Goal: Task Accomplishment & Management: Manage account settings

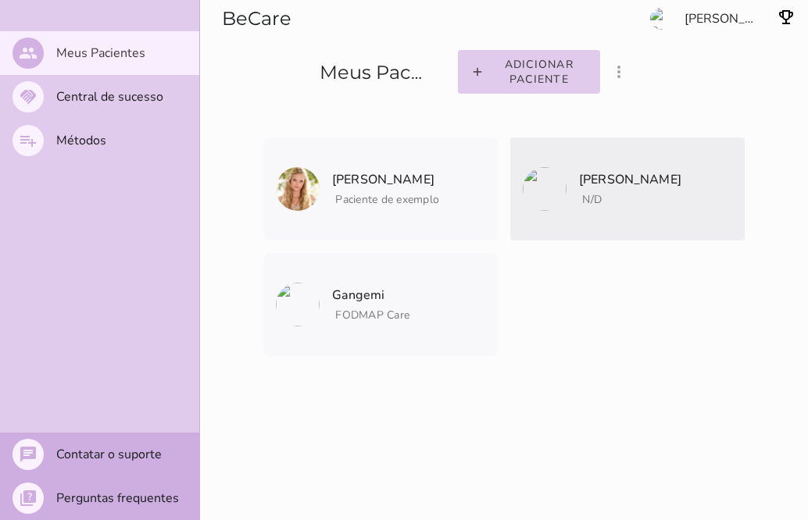
click at [627, 170] on p "[PERSON_NAME]" at bounding box center [630, 180] width 102 height 22
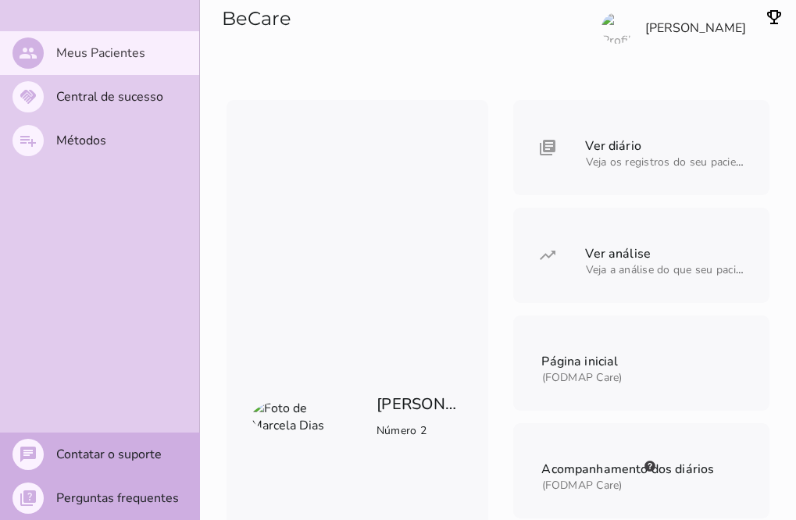
click at [771, 16] on img "button" at bounding box center [774, 17] width 19 height 19
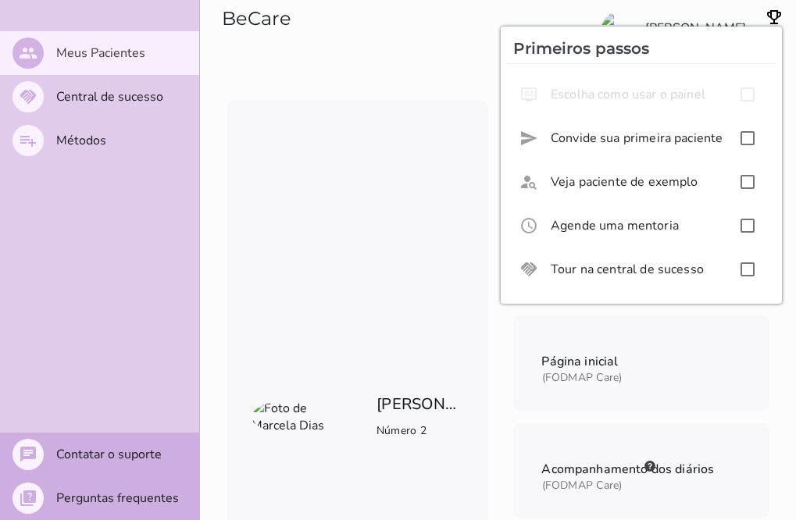
click at [431, 220] on div "[PERSON_NAME] Número 2 Ver diário Veja os registros do seu paciente, um a um, p…" at bounding box center [498, 423] width 596 height 647
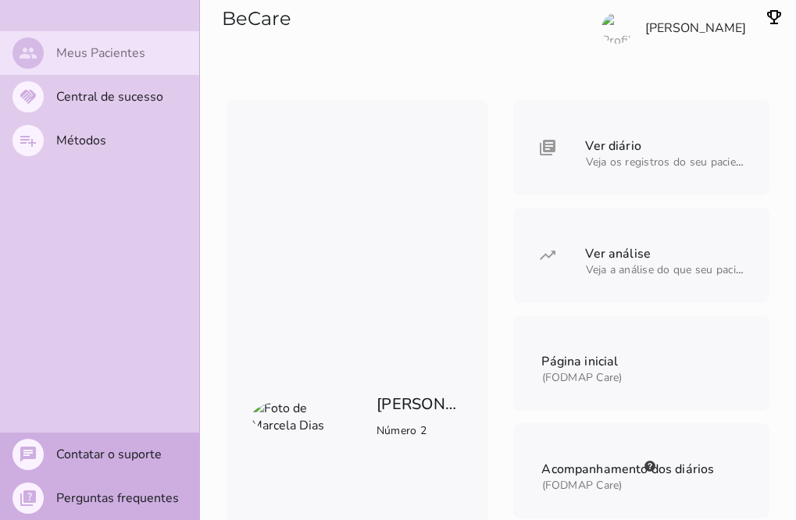
click at [0, 0] on slot "Meus Pacientes" at bounding box center [0, 0] width 0 height 0
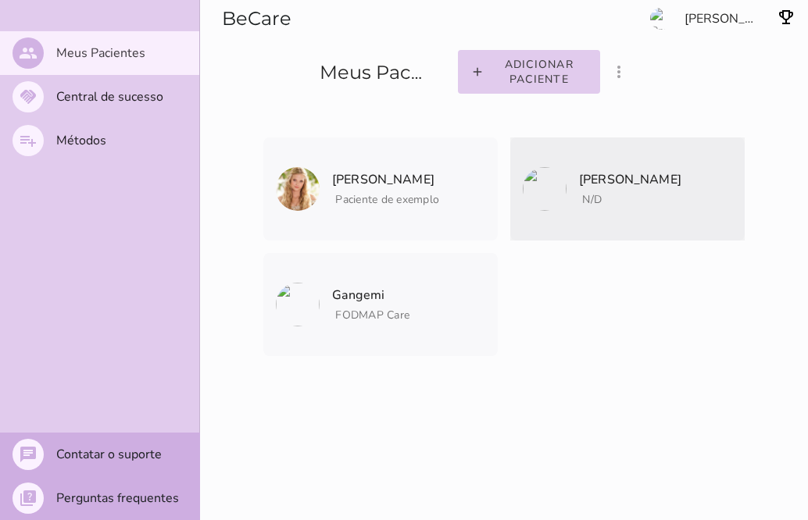
click at [0, 0] on icon "archive" at bounding box center [0, 0] width 0 height 0
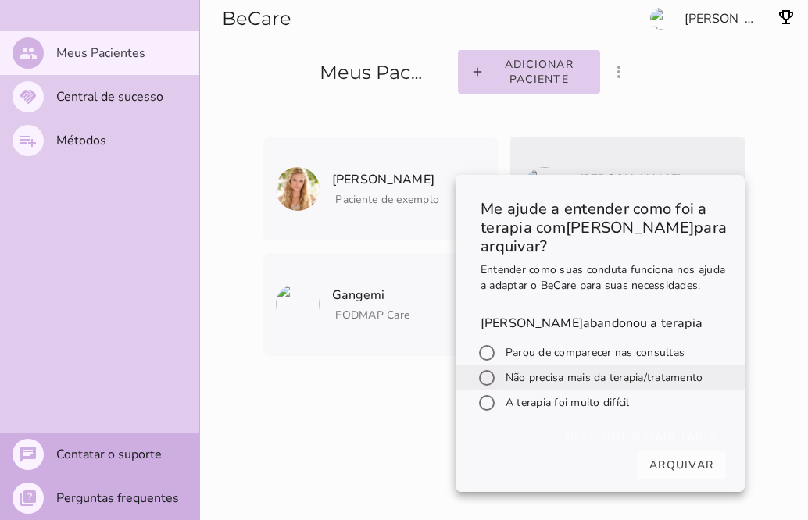
click at [491, 390] on input "radio" at bounding box center [487, 378] width 38 height 38
radio input "*****"
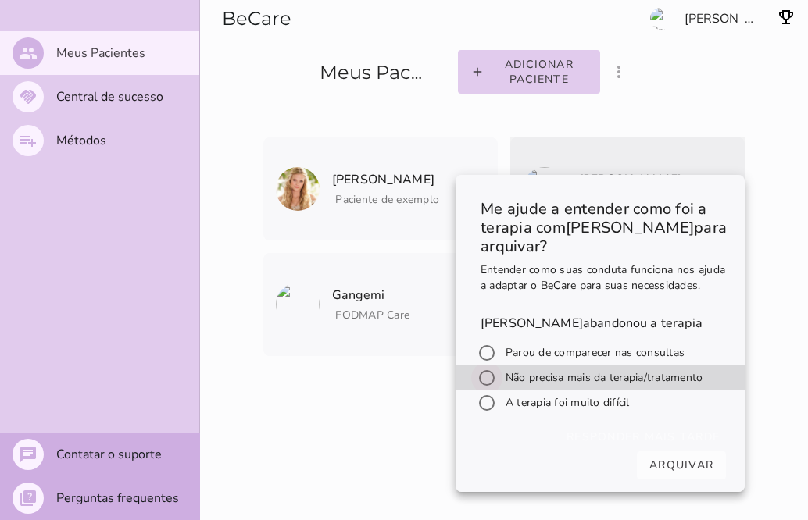
click at [482, 389] on input "radio" at bounding box center [487, 378] width 38 height 38
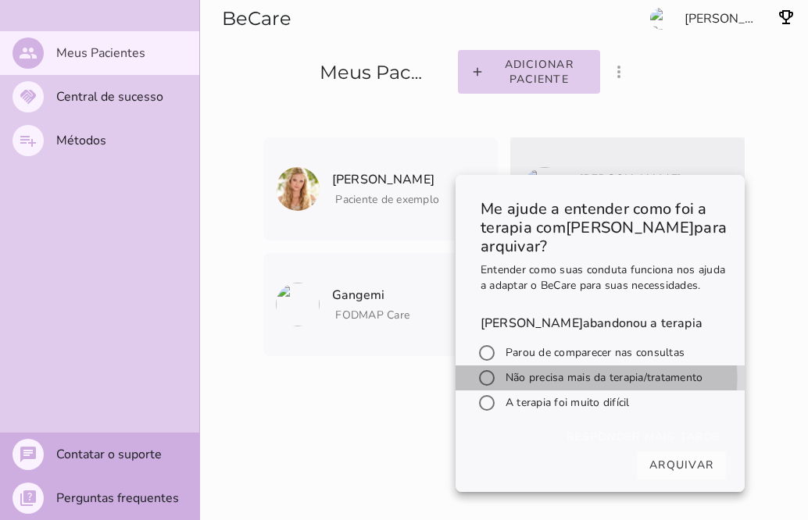
click at [0, 0] on slot "Não precisa mais da terapia/tratamento" at bounding box center [0, 0] width 0 height 0
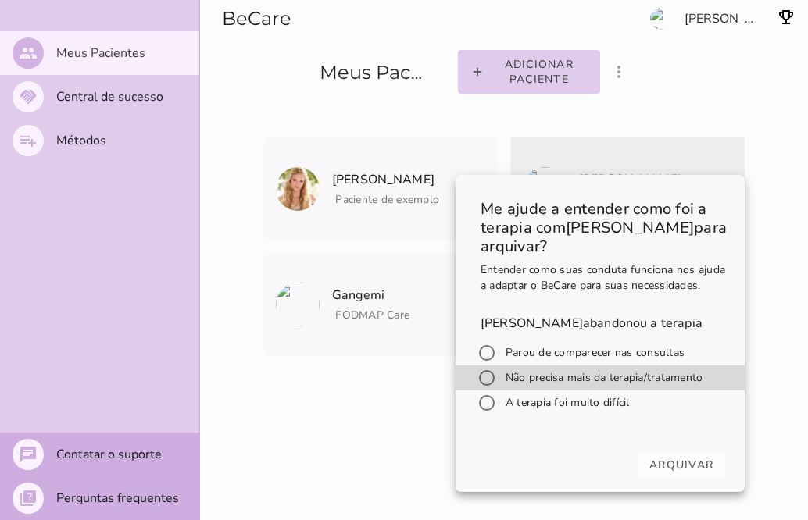
click at [0, 0] on slot "Arquivar" at bounding box center [0, 0] width 0 height 0
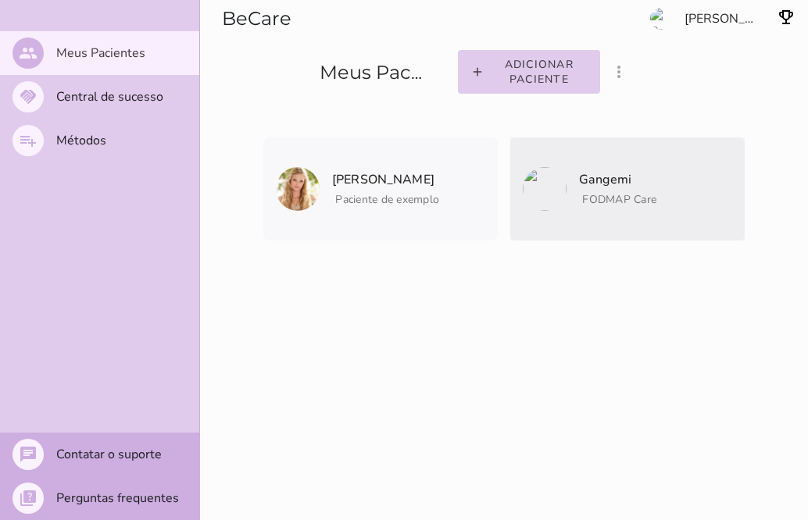
click at [630, 207] on mwc-list-item "Gangemi FODMAP Care Arquivar paciente Quando você finalizar a terapia digital c…" at bounding box center [627, 189] width 234 height 103
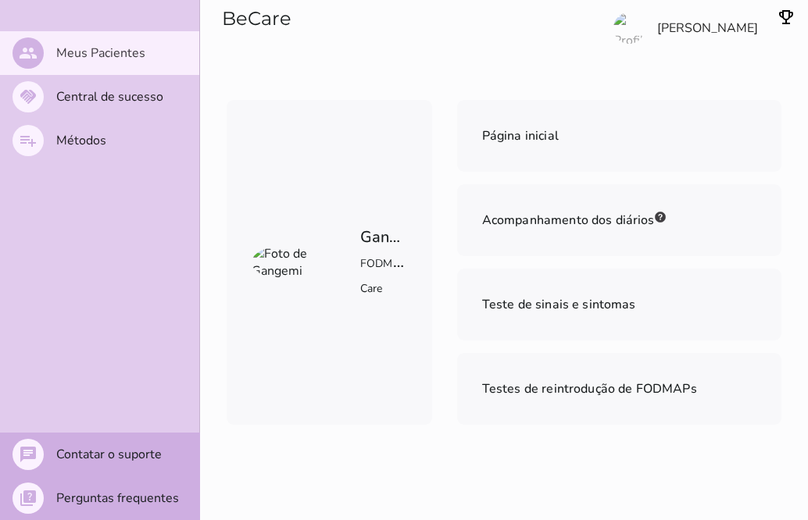
click at [377, 270] on span "FODMAP Care" at bounding box center [384, 274] width 48 height 45
click at [293, 268] on img at bounding box center [287, 262] width 70 height 34
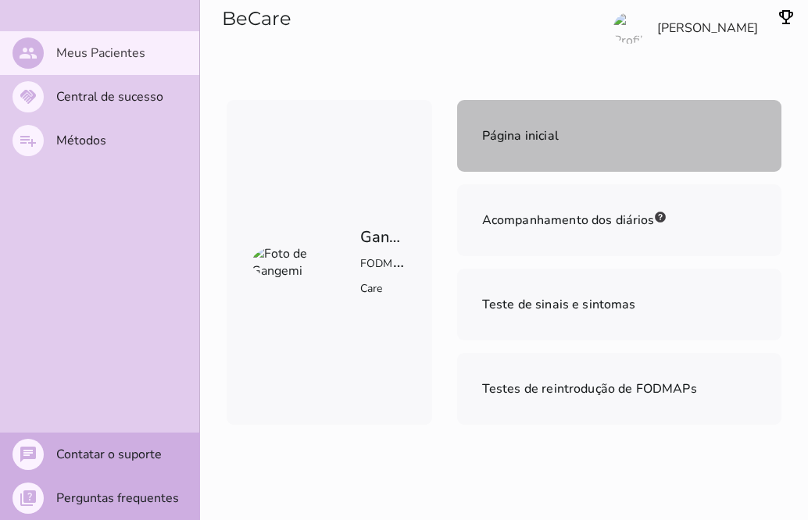
click at [544, 138] on span "Página inicial" at bounding box center [520, 135] width 77 height 17
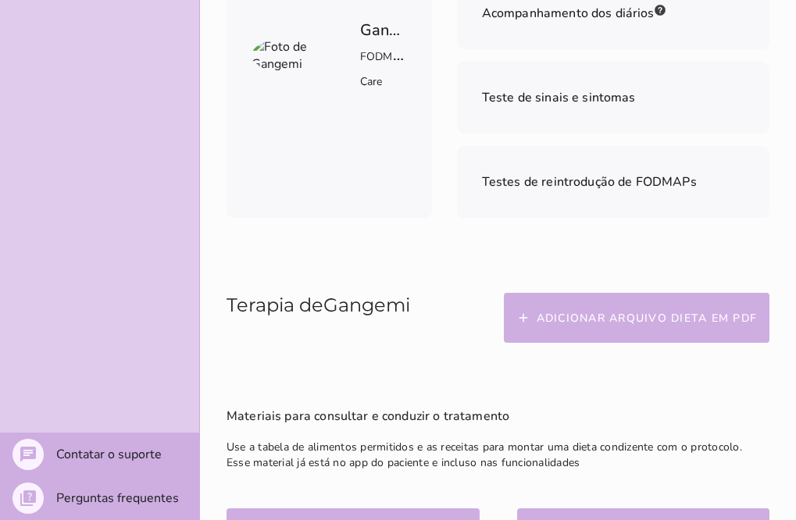
scroll to position [254, 0]
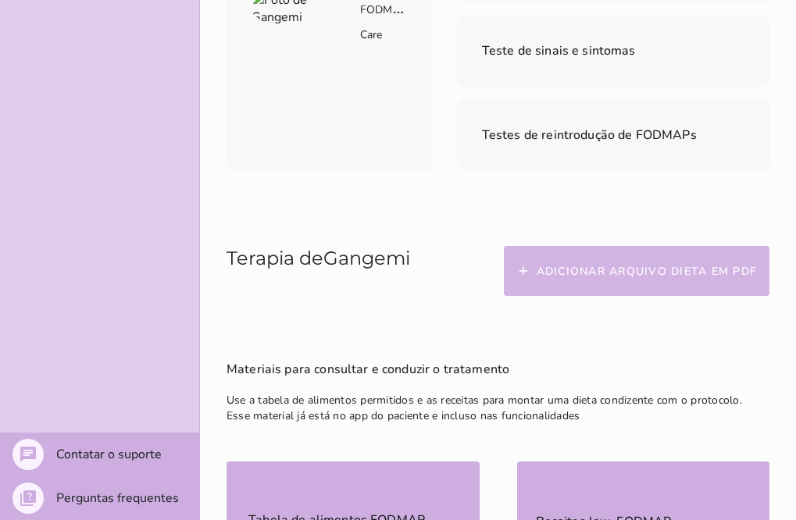
click at [0, 0] on slot "Adicionar arquivo dieta em PDF" at bounding box center [0, 0] width 0 height 0
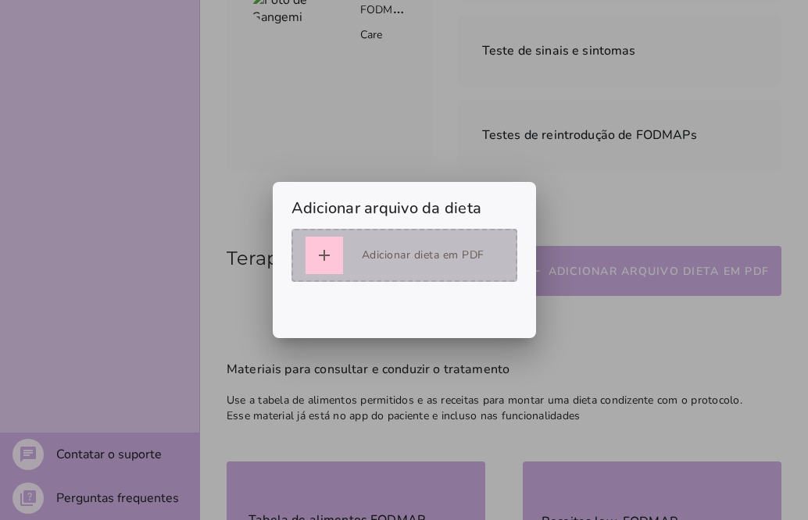
click at [372, 268] on div at bounding box center [405, 256] width 198 height 38
click at [319, 258] on icon "add" at bounding box center [324, 255] width 19 height 19
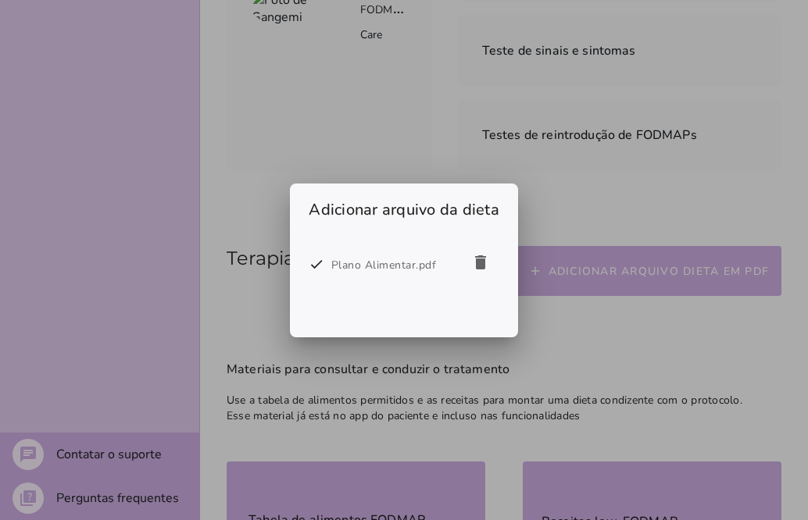
click at [337, 268] on div "Plano Alimentar.pdf" at bounding box center [396, 265] width 131 height 19
click at [388, 208] on h2 "Adicionar arquivo da dieta" at bounding box center [404, 207] width 228 height 46
click at [566, 278] on div at bounding box center [404, 260] width 808 height 520
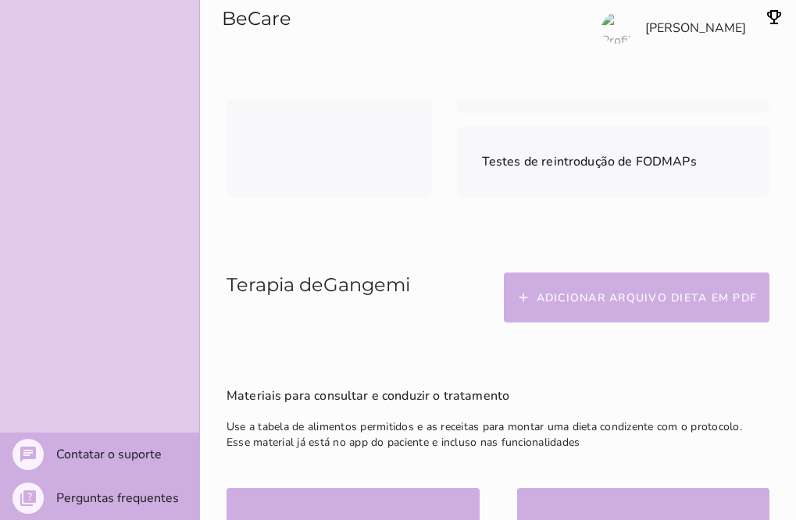
scroll to position [210, 0]
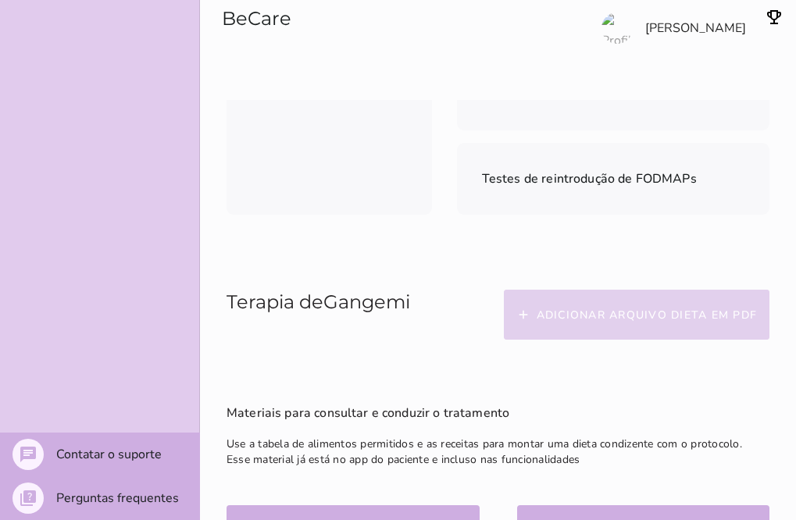
click at [0, 0] on slot "Adicionar arquivo dieta em PDF" at bounding box center [0, 0] width 0 height 0
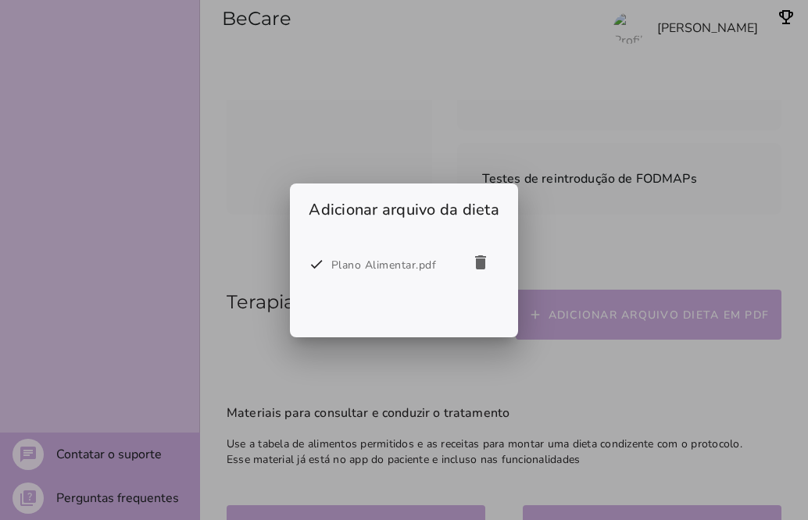
click at [318, 266] on div at bounding box center [316, 263] width 29 height 29
click at [434, 137] on div at bounding box center [404, 260] width 808 height 520
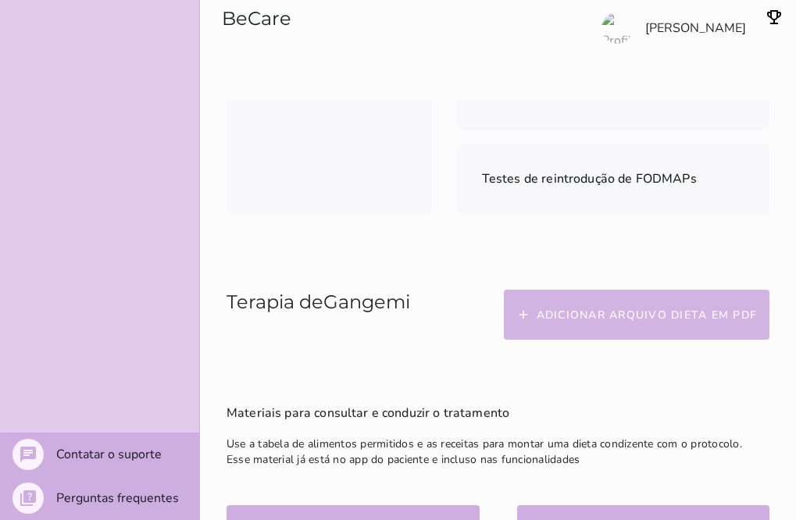
click at [535, 315] on span "add" at bounding box center [527, 315] width 20 height 15
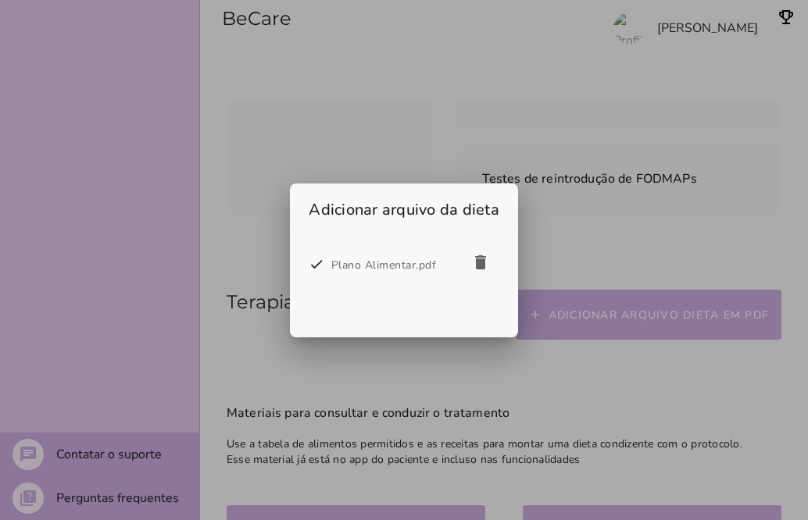
click at [316, 265] on div at bounding box center [316, 263] width 29 height 29
click at [356, 272] on div "Plano Alimentar.pdf" at bounding box center [396, 265] width 131 height 19
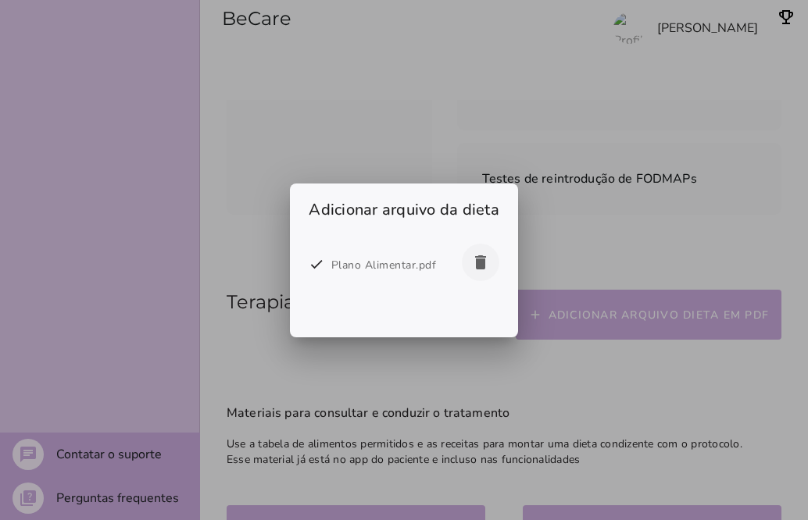
click at [482, 269] on icon "delete" at bounding box center [480, 262] width 19 height 19
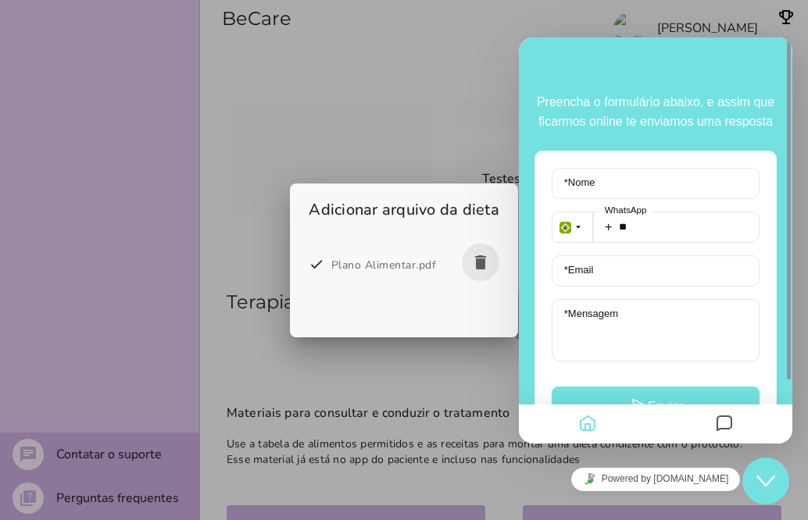
drag, startPoint x: 788, startPoint y: 338, endPoint x: 786, endPoint y: 379, distance: 41.4
click at [786, 379] on div at bounding box center [404, 260] width 808 height 520
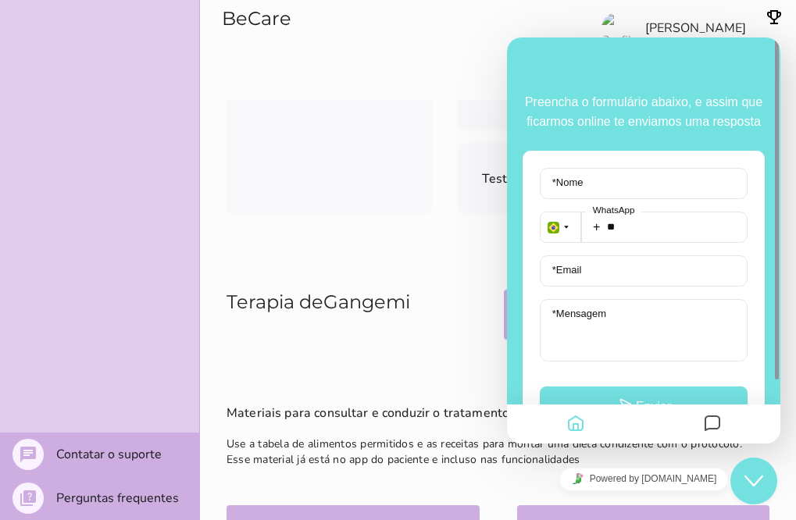
click at [571, 421] on icon "Home" at bounding box center [576, 424] width 19 height 30
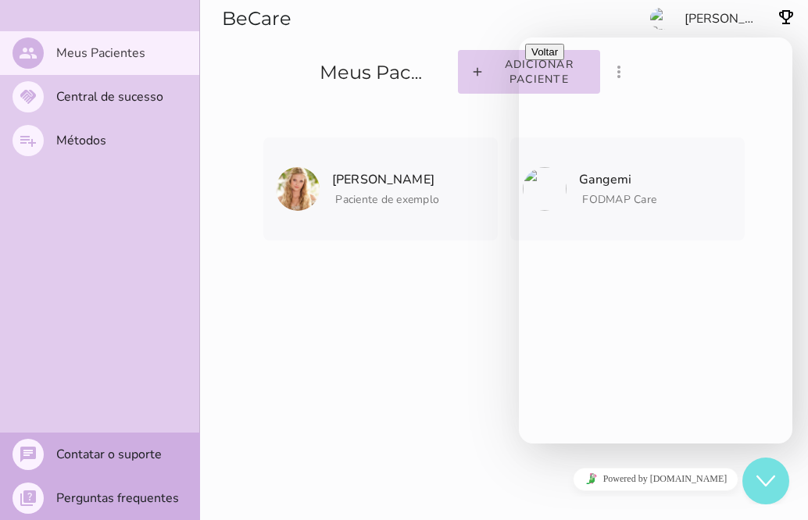
click at [773, 480] on icon "Close Chat This icon closes the chat window." at bounding box center [765, 481] width 19 height 19
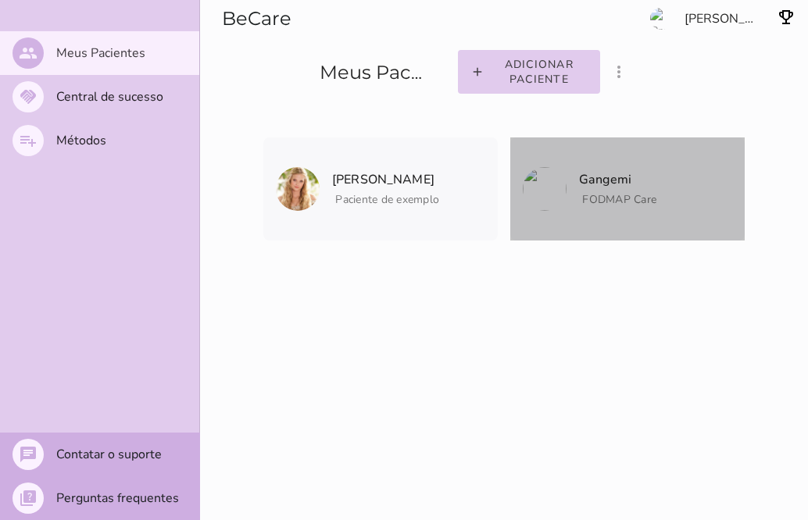
click at [611, 214] on mwc-list-item "Gangemi FODMAP Care Arquivar paciente Quando você finalizar a terapia digital c…" at bounding box center [627, 189] width 234 height 103
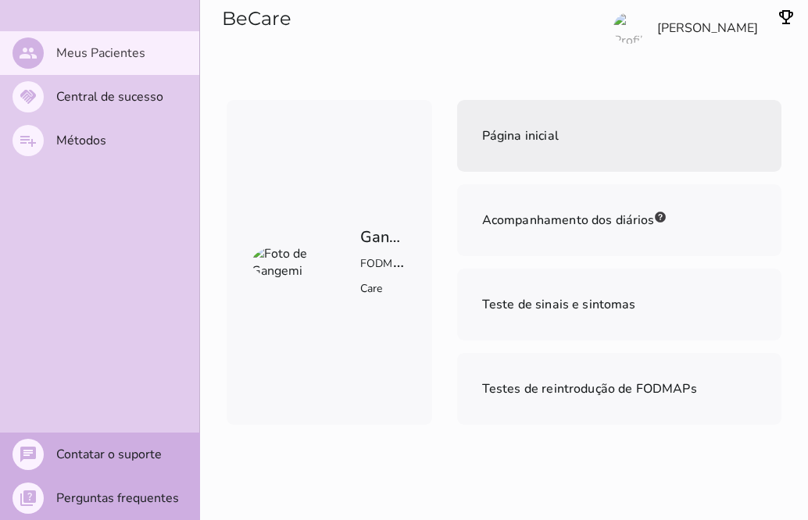
click at [545, 139] on span "Página inicial" at bounding box center [520, 135] width 77 height 17
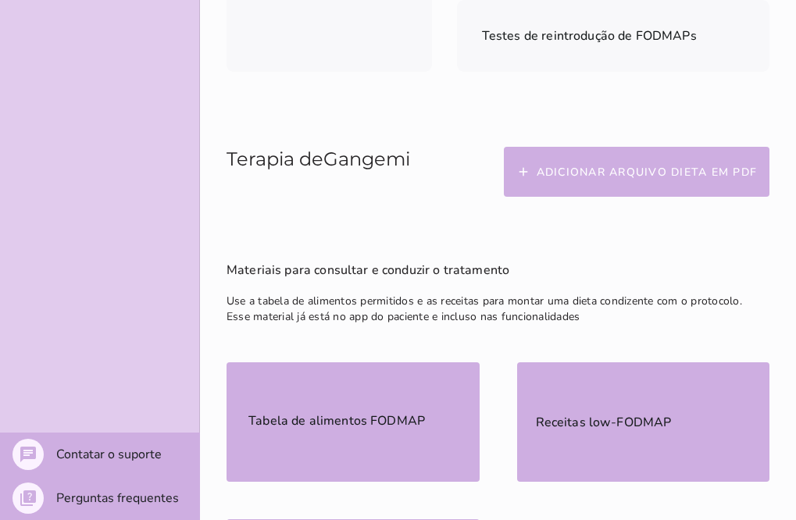
scroll to position [359, 0]
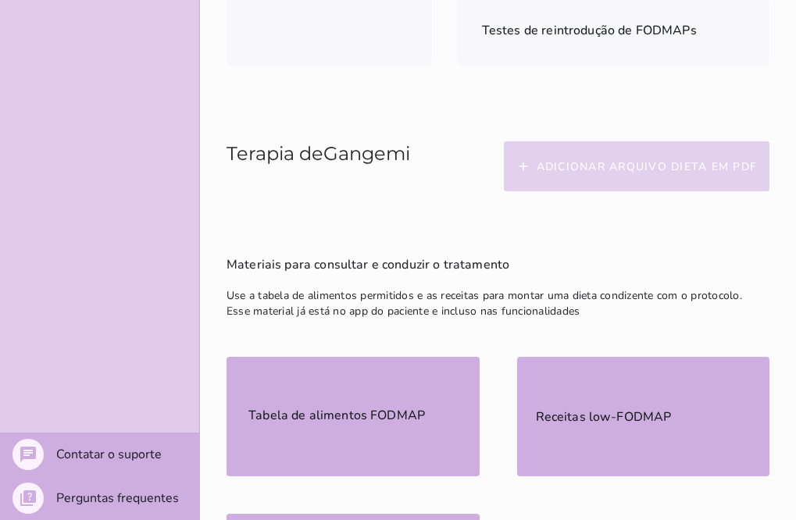
click at [0, 0] on slot "Adicionar arquivo dieta em PDF" at bounding box center [0, 0] width 0 height 0
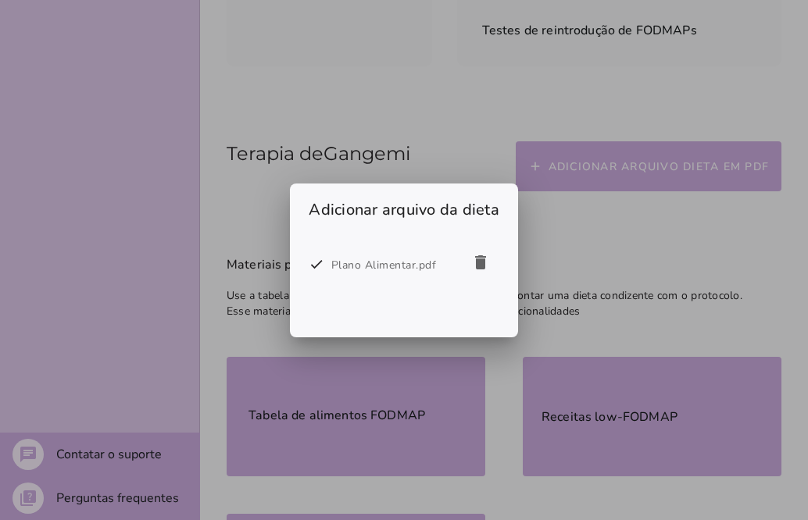
click at [324, 263] on div at bounding box center [316, 263] width 29 height 29
click at [575, 231] on div at bounding box center [404, 260] width 808 height 520
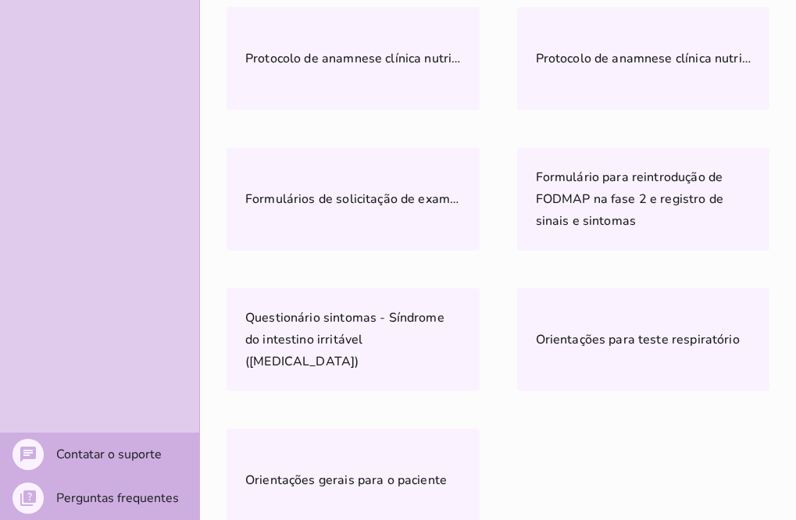
scroll to position [1316, 0]
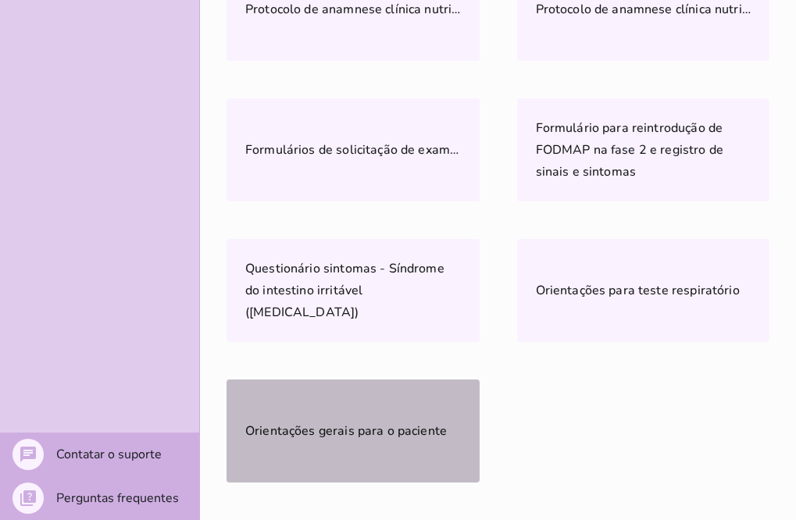
click at [363, 442] on span "Orientações gerais para o paciente" at bounding box center [346, 431] width 202 height 22
